Goal: Information Seeking & Learning: Check status

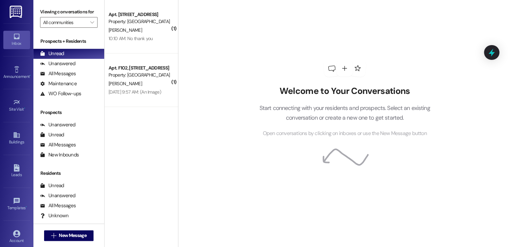
drag, startPoint x: 66, startPoint y: 150, endPoint x: 43, endPoint y: 176, distance: 33.9
click at [45, 174] on div "Prospects + Residents Unread (0) Unread: Any message you haven't read yet will …" at bounding box center [68, 133] width 71 height 198
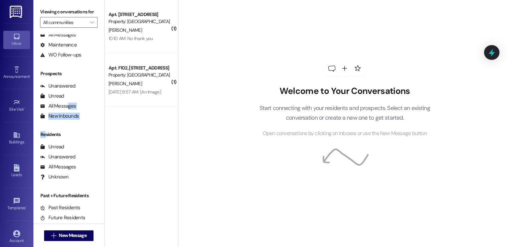
scroll to position [39, 0]
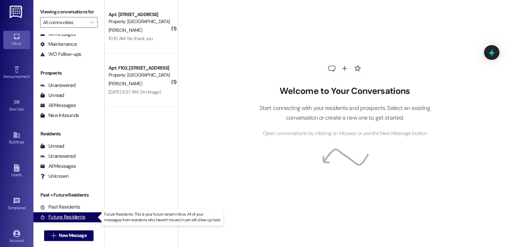
click at [69, 218] on div "Future Residents" at bounding box center [62, 217] width 45 height 7
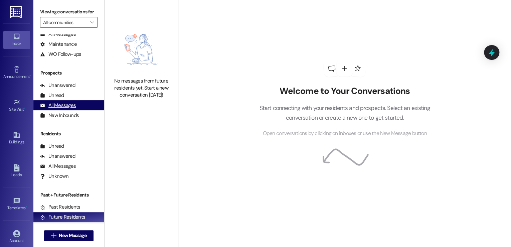
click at [62, 104] on div "All Messages" at bounding box center [58, 105] width 36 height 7
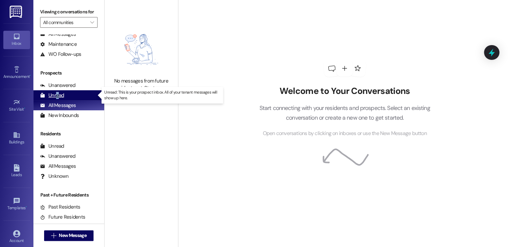
click at [57, 97] on div "Unread" at bounding box center [52, 95] width 24 height 7
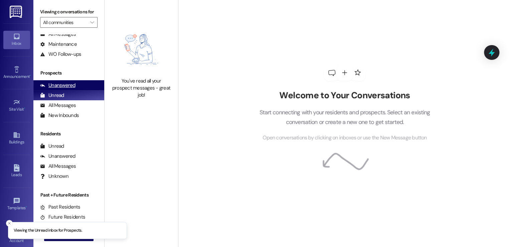
drag, startPoint x: 57, startPoint y: 97, endPoint x: 54, endPoint y: 86, distance: 11.4
click at [54, 86] on div "Unanswered" at bounding box center [57, 85] width 35 height 7
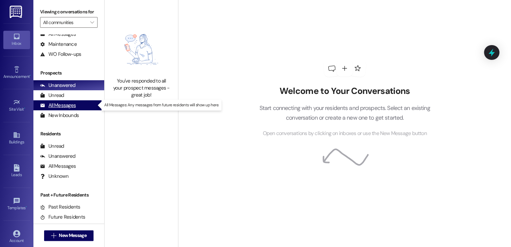
click at [61, 108] on div "All Messages" at bounding box center [58, 105] width 36 height 7
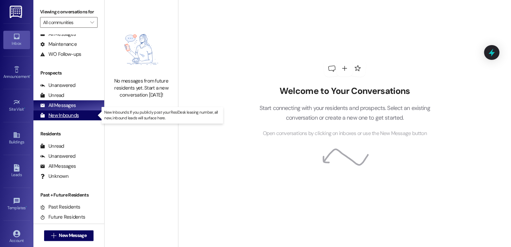
click at [58, 116] on div "New Inbounds" at bounding box center [59, 115] width 39 height 7
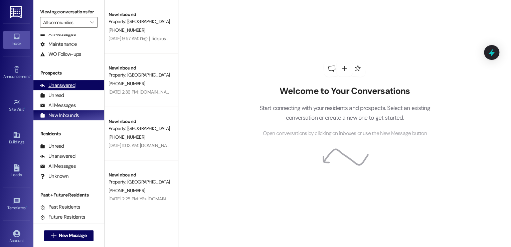
scroll to position [0, 0]
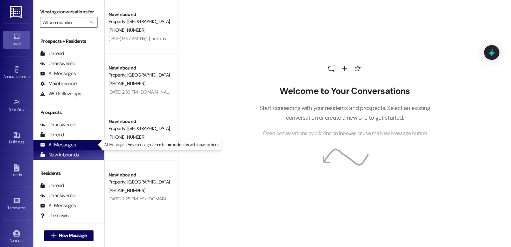
click at [61, 142] on div "All Messages" at bounding box center [58, 144] width 36 height 7
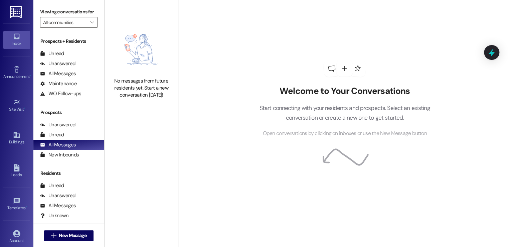
click at [15, 15] on img at bounding box center [17, 12] width 14 height 12
